Goal: Transaction & Acquisition: Purchase product/service

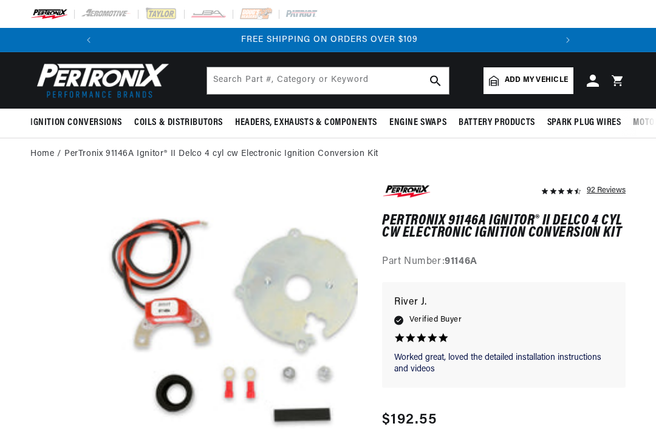
click at [76, 74] on img at bounding box center [100, 80] width 140 height 42
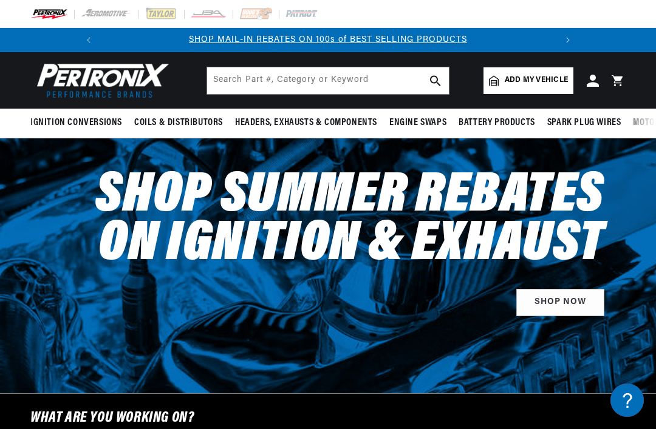
click at [574, 304] on link "Shop Now" at bounding box center [560, 302] width 88 height 27
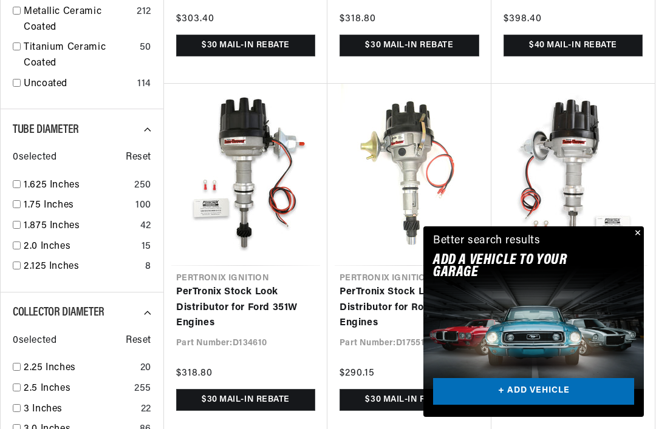
scroll to position [0, 453]
click at [642, 285] on link "PerTronix Stock Look Distributor for Ford 351C Engines" at bounding box center [572, 308] width 139 height 47
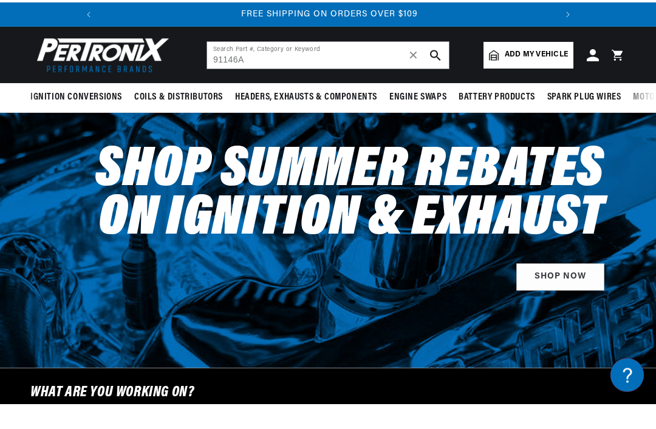
type input "91146A"
click at [444, 67] on button "search button" at bounding box center [435, 80] width 27 height 27
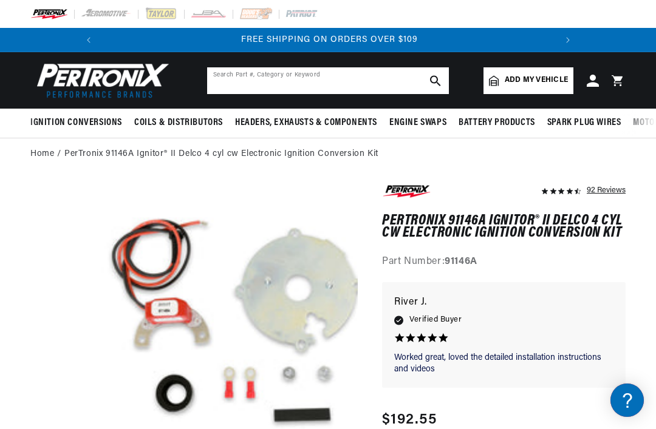
click at [379, 76] on input "text" at bounding box center [328, 80] width 242 height 27
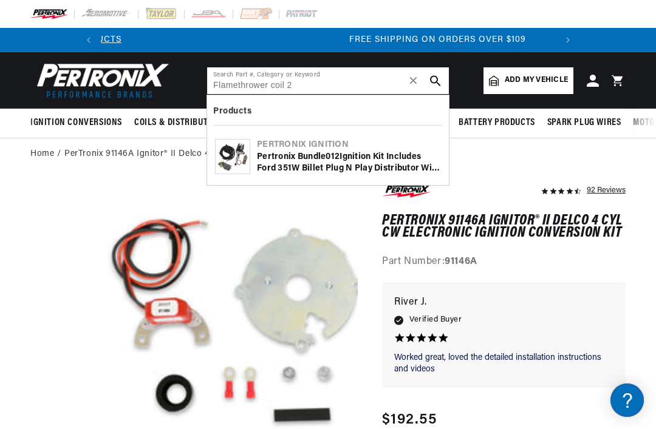
scroll to position [0, 453]
type input "Flamethrower coil 2"
